Goal: Navigation & Orientation: Find specific page/section

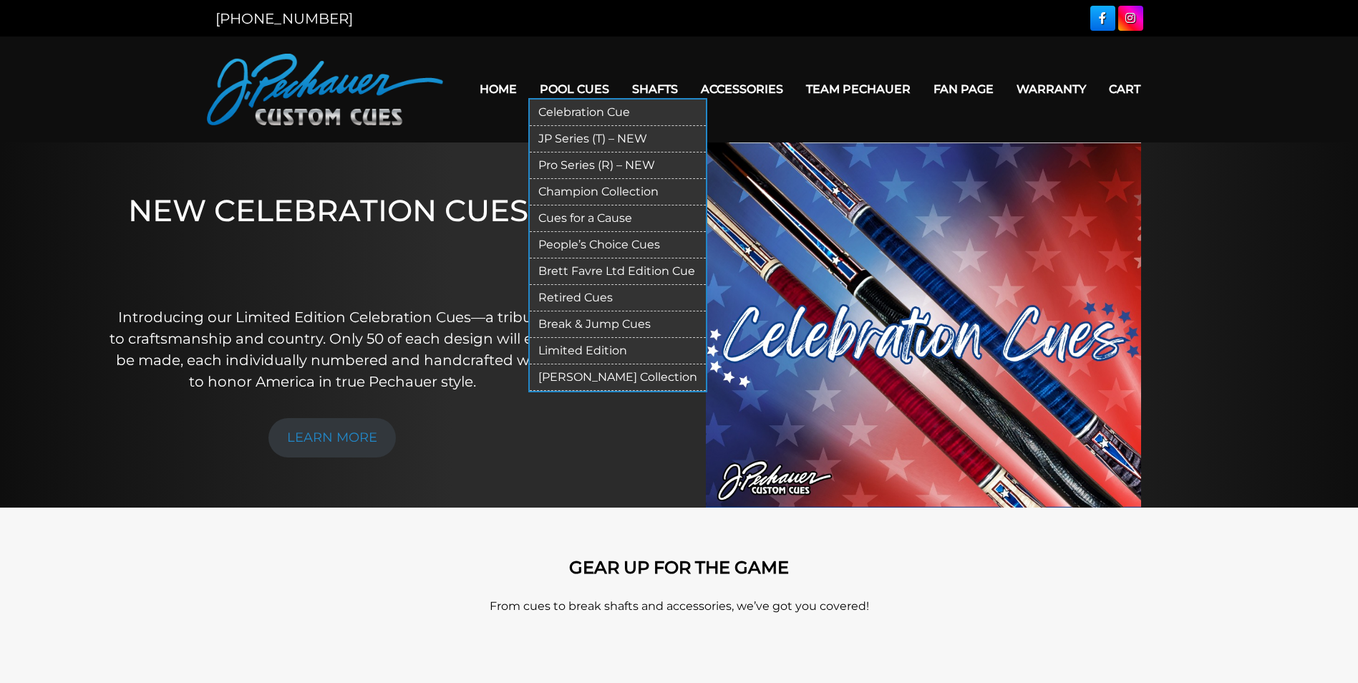
click at [585, 137] on link "JP Series (T) – NEW" at bounding box center [618, 139] width 176 height 26
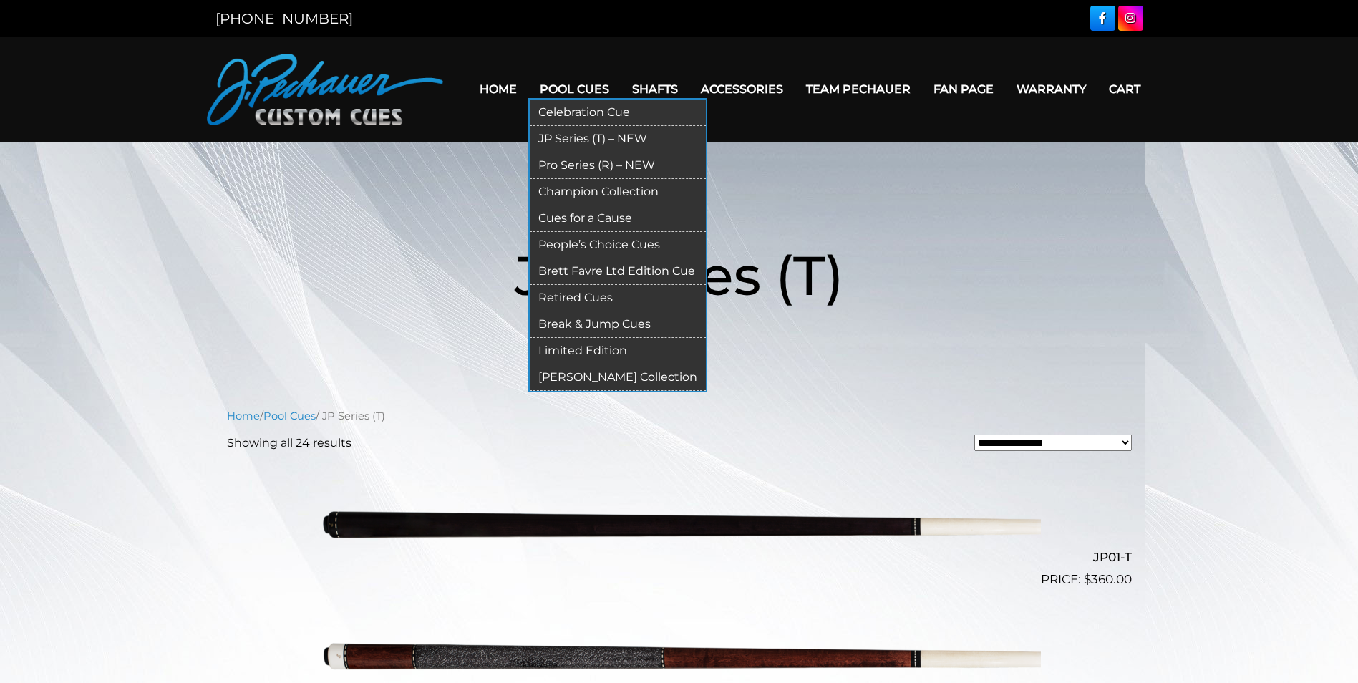
click at [589, 167] on link "Pro Series (R) – NEW" at bounding box center [618, 166] width 176 height 26
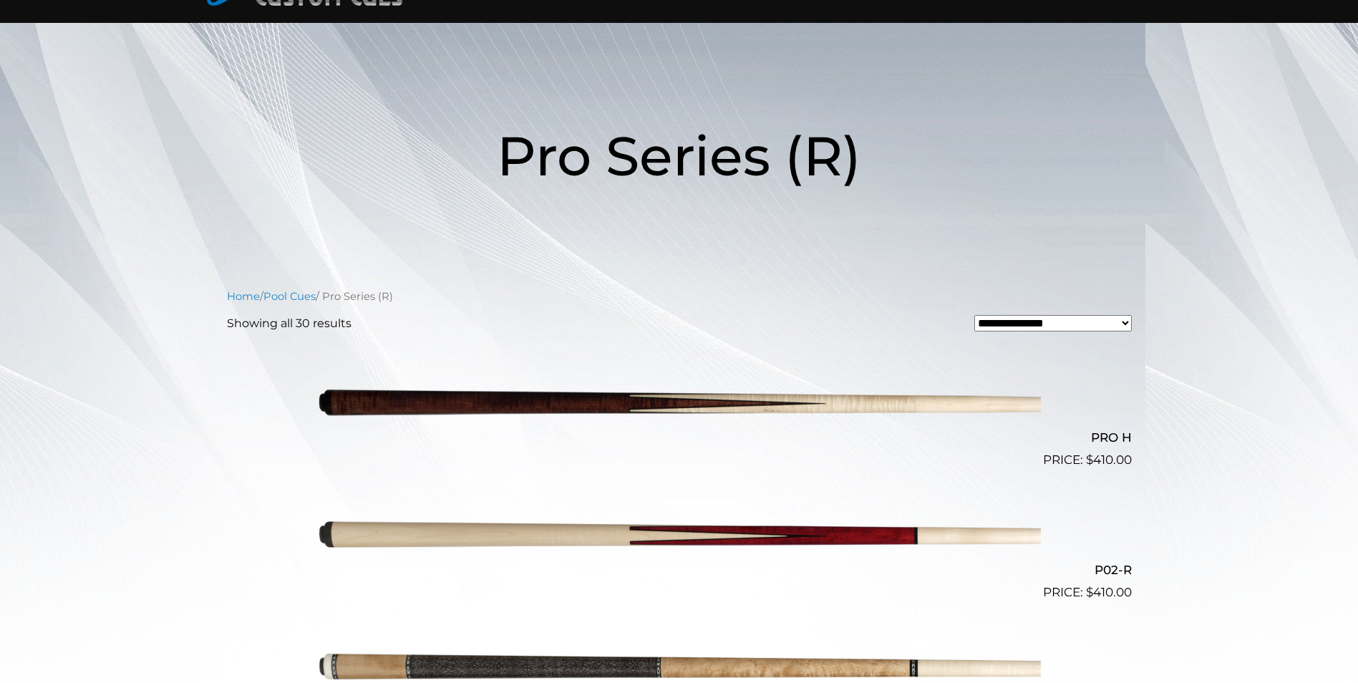
scroll to position [112, 0]
